Goal: Connect with others: Share content

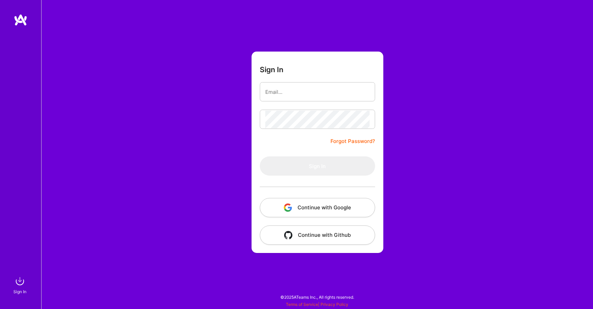
click at [345, 204] on button "Continue with Google" at bounding box center [317, 207] width 115 height 19
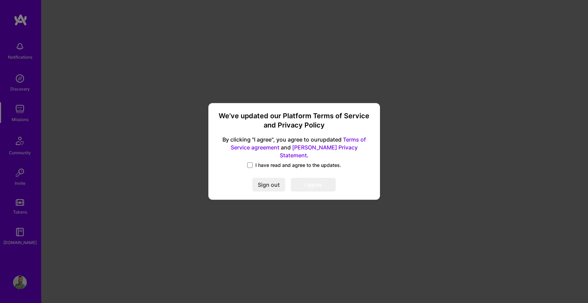
drag, startPoint x: 254, startPoint y: 158, endPoint x: 272, endPoint y: 166, distance: 19.4
click at [255, 158] on div "We’ve updated our Platform Terms of Service and Privacy Policy By clicking "I a…" at bounding box center [294, 151] width 166 height 91
click at [249, 163] on span at bounding box center [249, 165] width 5 height 5
click at [0, 0] on input "I have read and agree to the updates." at bounding box center [0, 0] width 0 height 0
drag, startPoint x: 300, startPoint y: 181, endPoint x: 191, endPoint y: 202, distance: 111.9
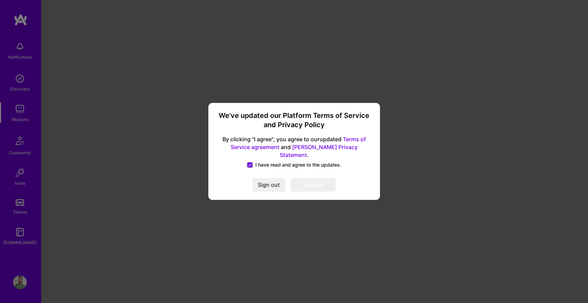
click at [301, 181] on button "I agree" at bounding box center [313, 185] width 45 height 14
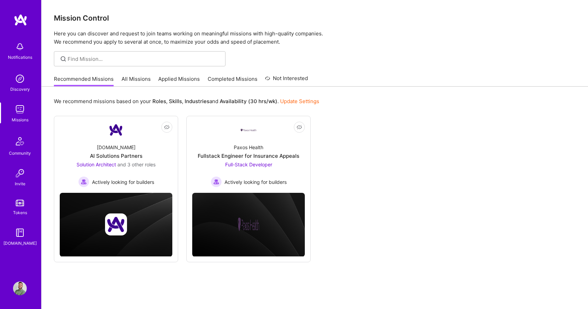
click at [26, 176] on img at bounding box center [20, 173] width 14 height 14
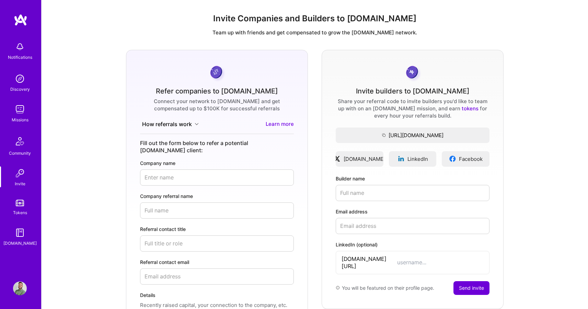
click at [197, 124] on icon at bounding box center [197, 124] width 4 height 4
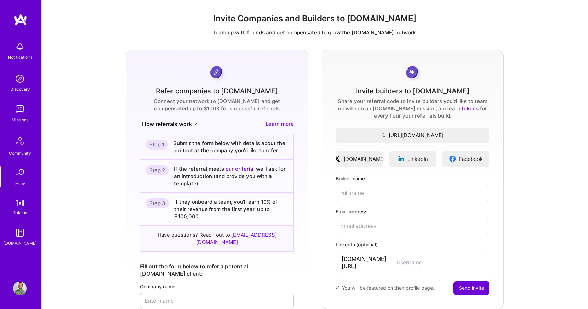
click at [394, 142] on div "[URL][DOMAIN_NAME] Copy the URL to the clipboard [DOMAIN_NAME] LinkedIn Facebook" at bounding box center [413, 146] width 154 height 39
click at [390, 136] on span "Copy the URL to the clipboard" at bounding box center [413, 134] width 154 height 7
